Goal: Entertainment & Leisure: Consume media (video, audio)

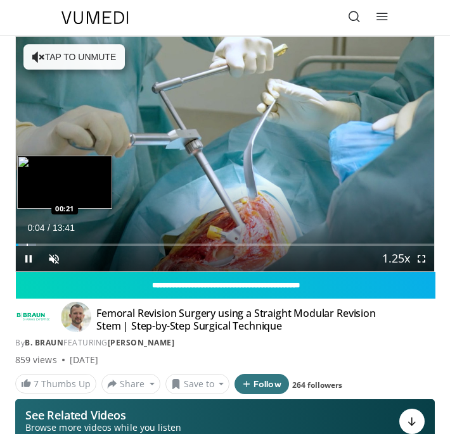
click at [27, 242] on div "Loaded : 4.82% 00:04 00:21" at bounding box center [225, 240] width 418 height 12
click at [54, 244] on div "Progress Bar" at bounding box center [54, 245] width 1 height 3
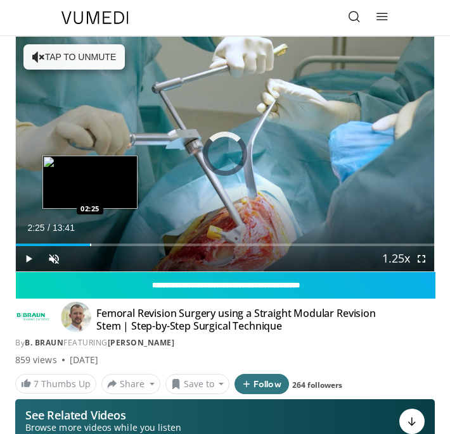
click at [90, 244] on div "Progress Bar" at bounding box center [90, 245] width 1 height 3
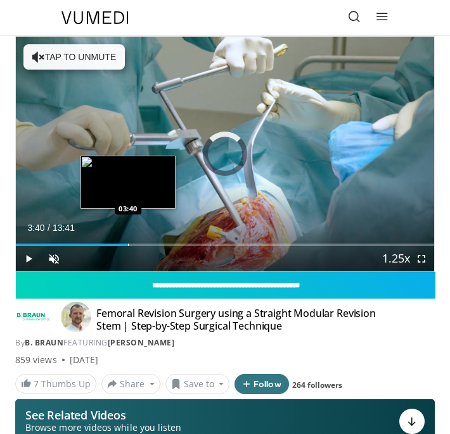
click at [128, 245] on div "Progress Bar" at bounding box center [128, 245] width 1 height 3
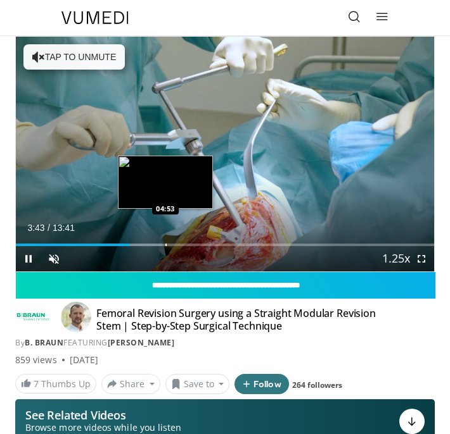
click at [167, 244] on div "Progress Bar" at bounding box center [165, 245] width 1 height 3
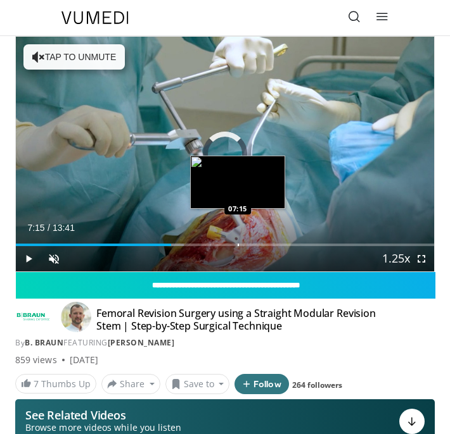
click at [237, 241] on div "Loaded : 40.15% 05:04 07:15" at bounding box center [225, 240] width 418 height 12
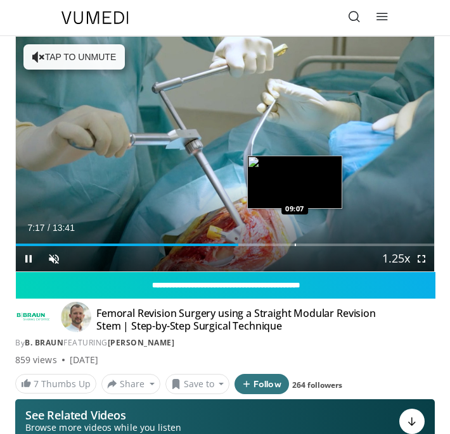
click at [294, 244] on div "Progress Bar" at bounding box center [294, 245] width 1 height 3
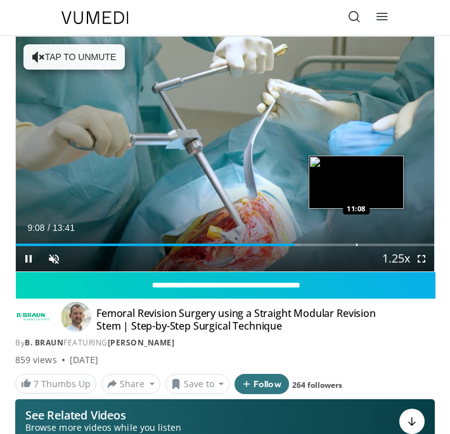
click at [356, 244] on div "Progress Bar" at bounding box center [356, 245] width 1 height 3
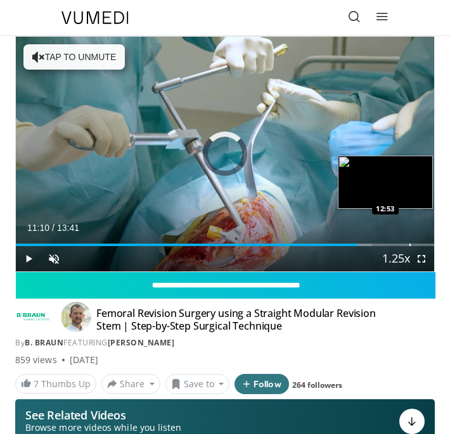
click at [409, 244] on div "Progress Bar" at bounding box center [409, 245] width 1 height 3
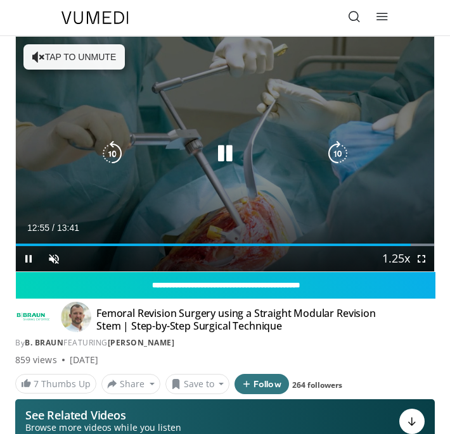
click at [218, 150] on icon "Video Player" at bounding box center [224, 153] width 25 height 25
